Goal: Task Accomplishment & Management: Manage account settings

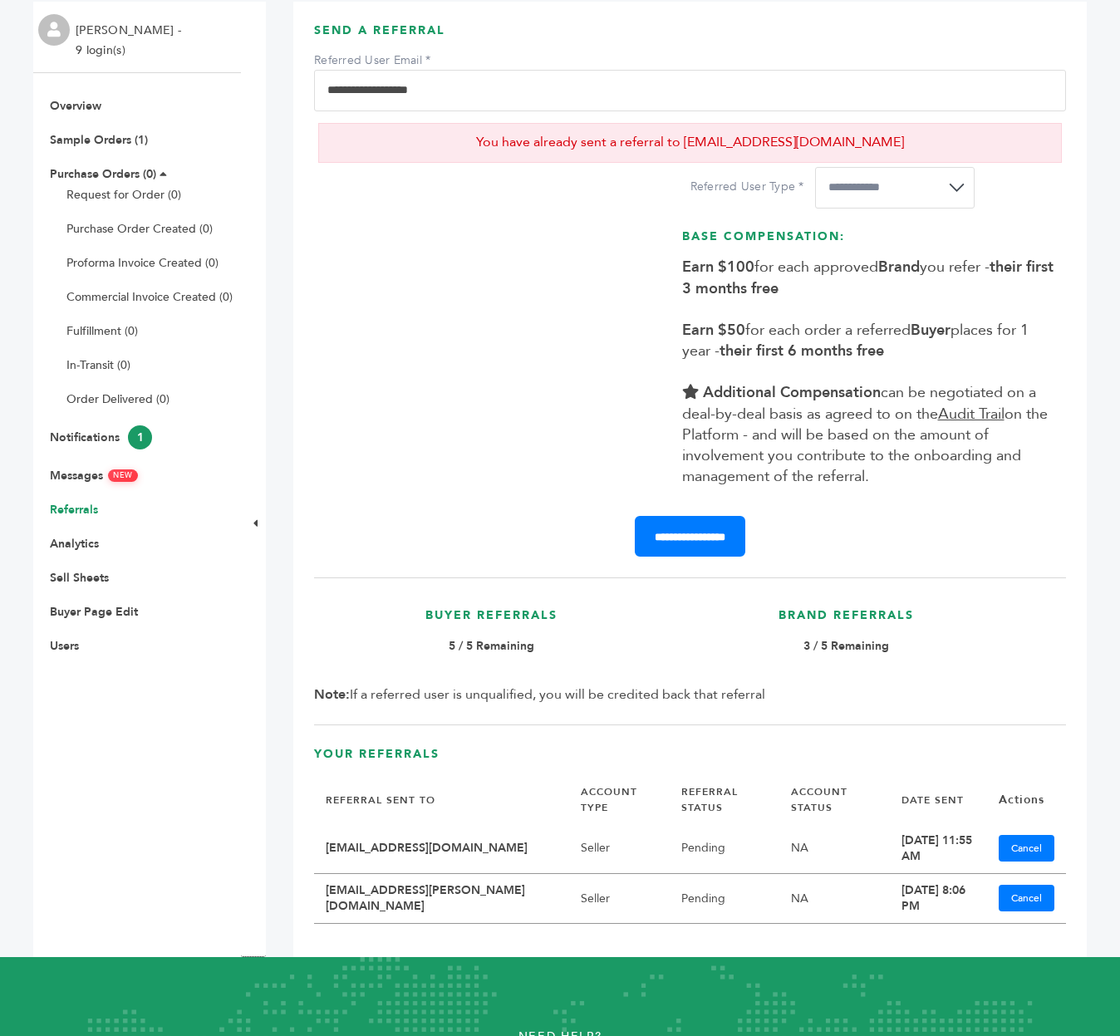
scroll to position [134, 0]
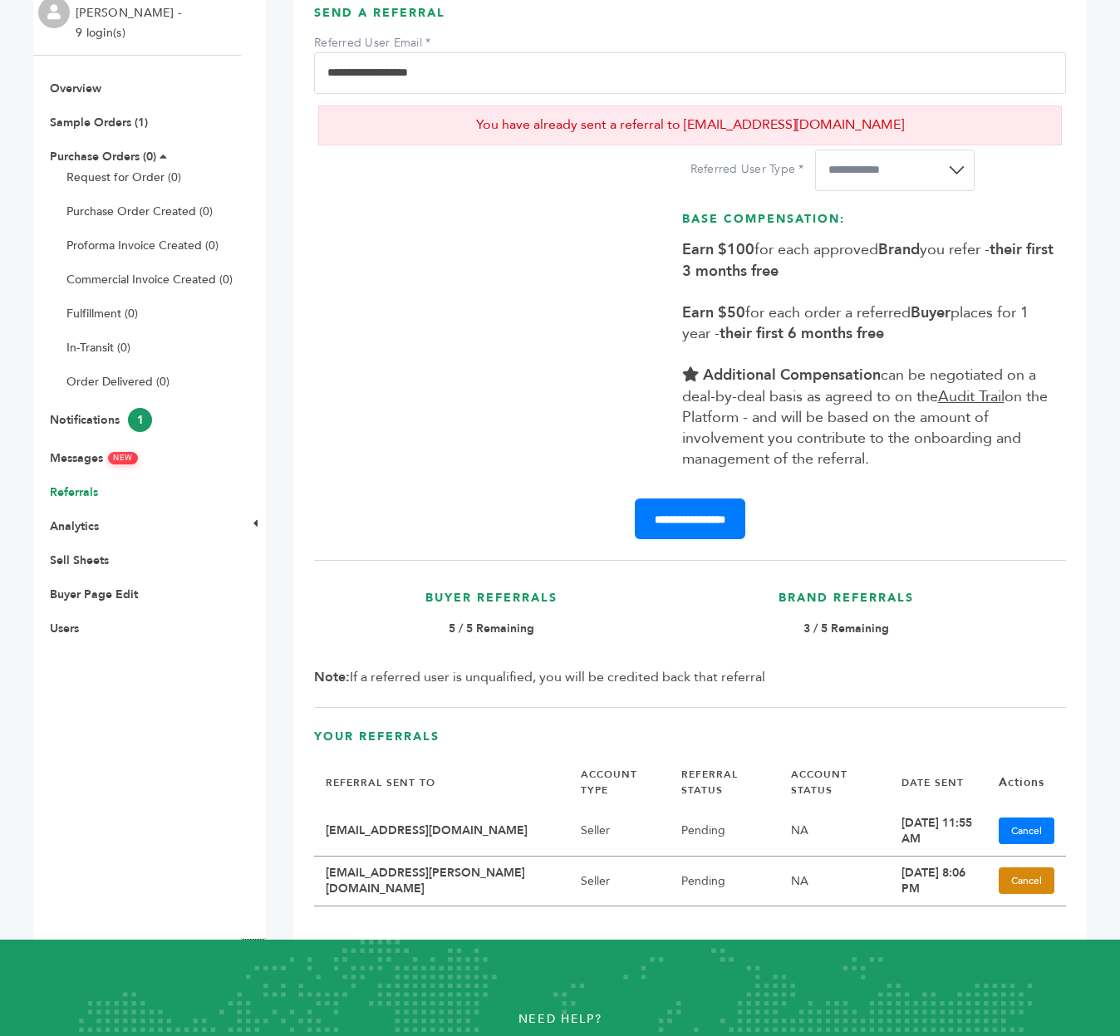
click at [1023, 867] on link "Cancel" at bounding box center [1026, 880] width 56 height 27
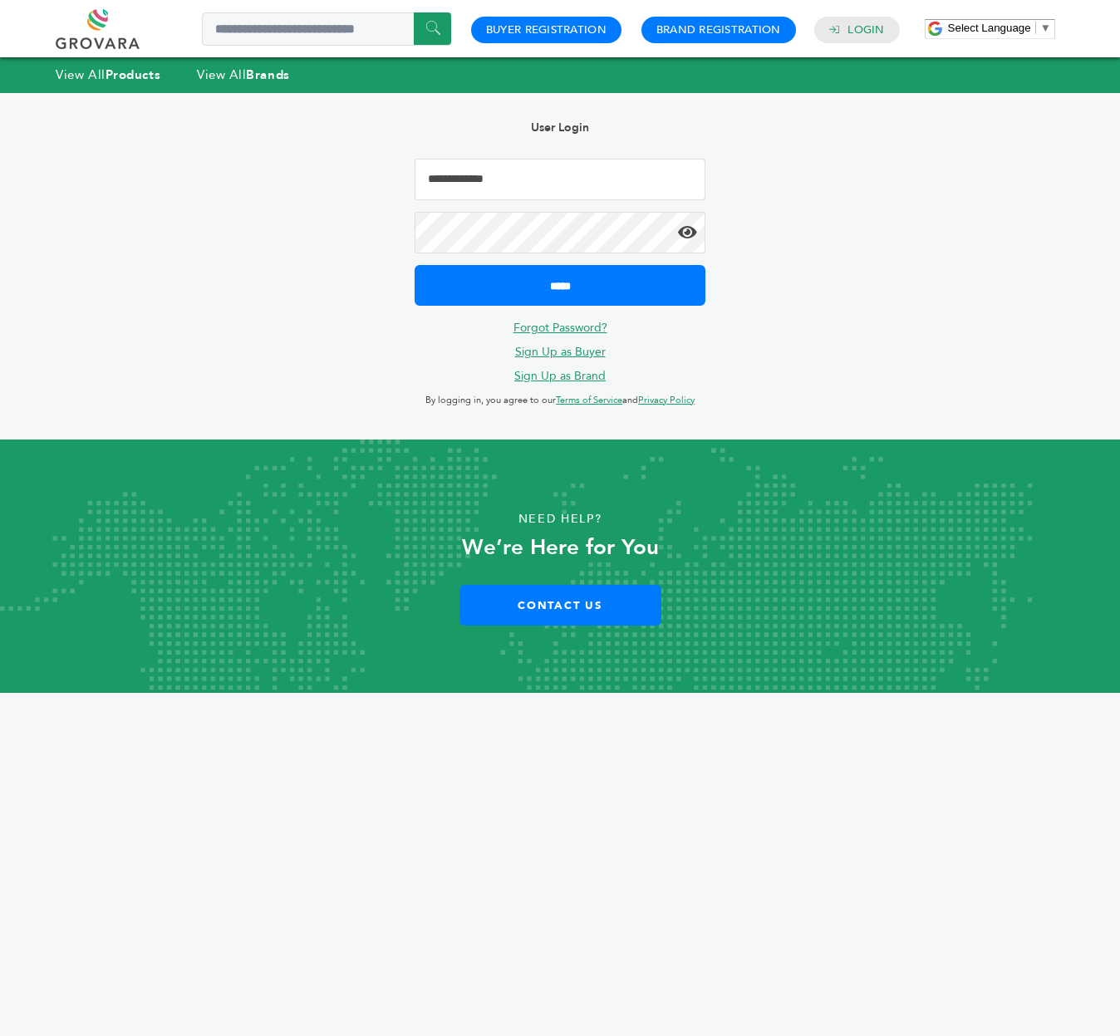
type input "**********"
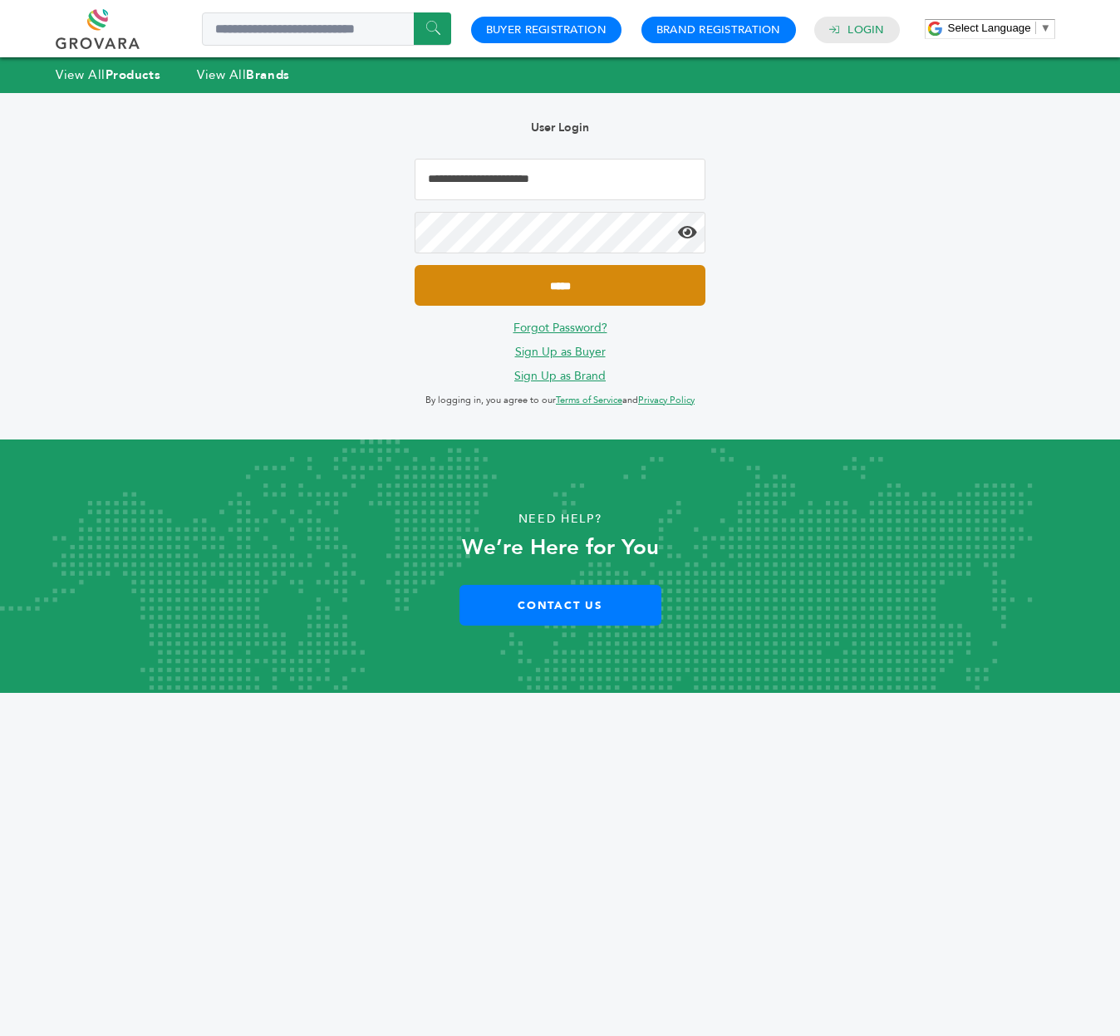
click at [481, 282] on input "*****" at bounding box center [559, 285] width 291 height 41
